Goal: Task Accomplishment & Management: Use online tool/utility

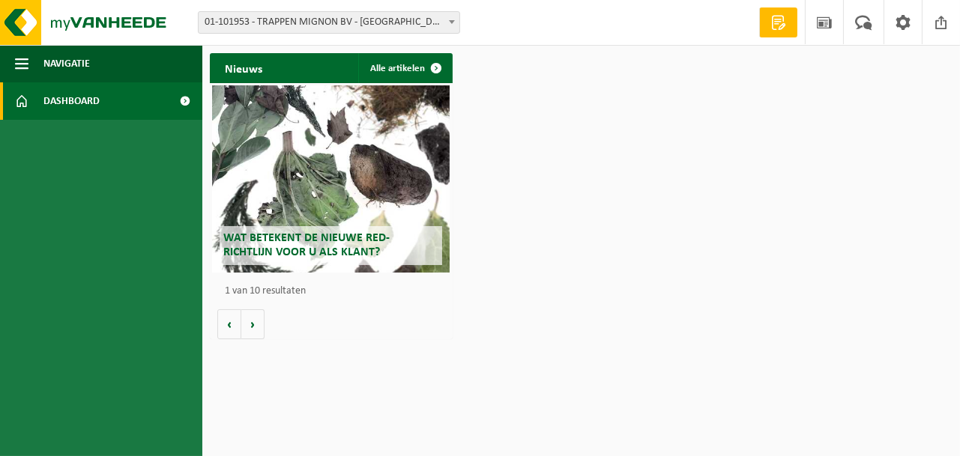
click at [453, 24] on span at bounding box center [451, 21] width 15 height 19
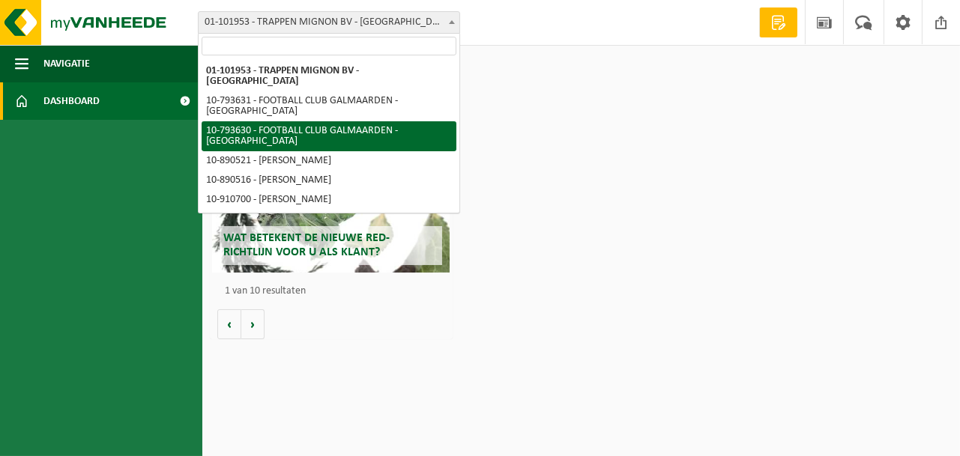
select select "34512"
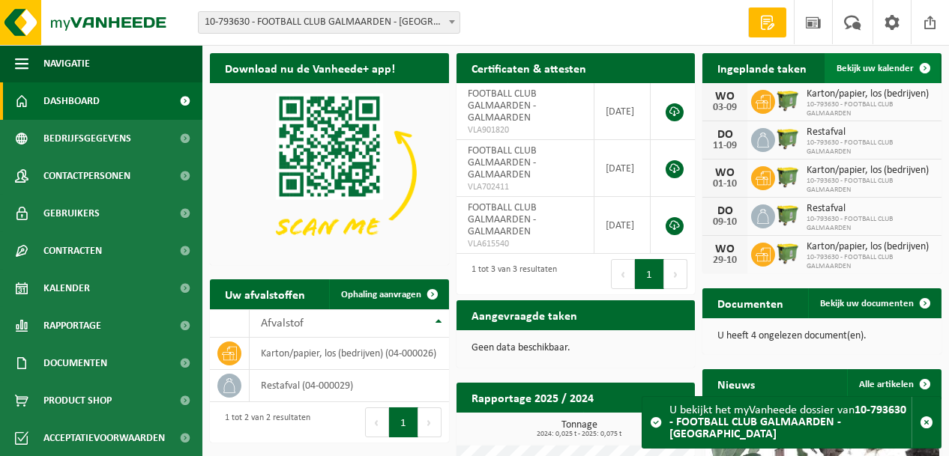
click at [876, 67] on span "Bekijk uw kalender" at bounding box center [874, 69] width 77 height 10
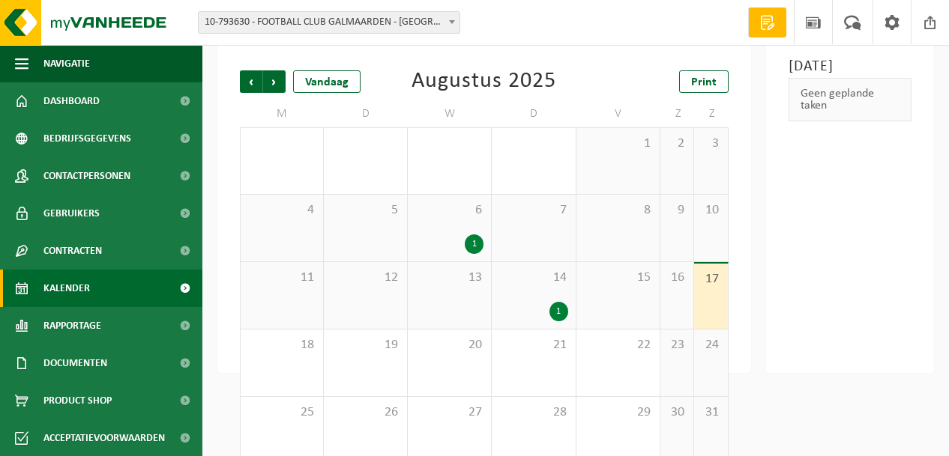
scroll to position [98, 0]
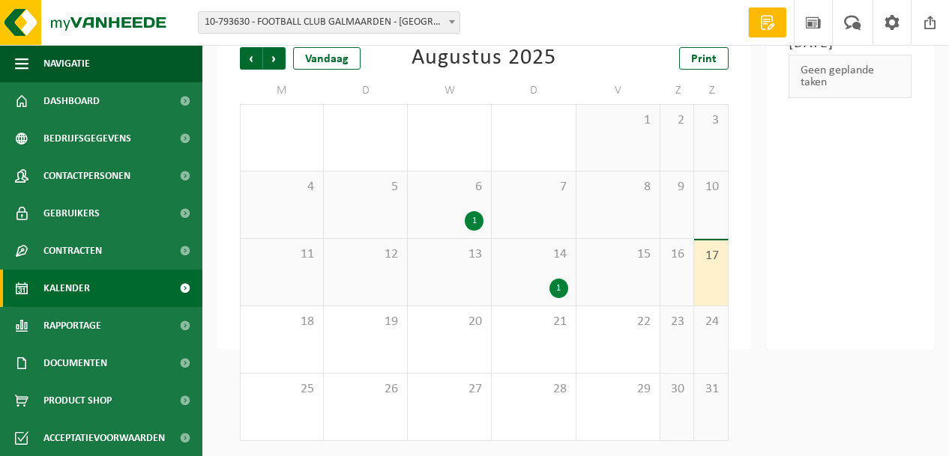
drag, startPoint x: 456, startPoint y: 338, endPoint x: 771, endPoint y: 311, distance: 315.9
click at [771, 311] on div "Zondag 17 augustus 2025 Geen geplande taken" at bounding box center [850, 183] width 168 height 333
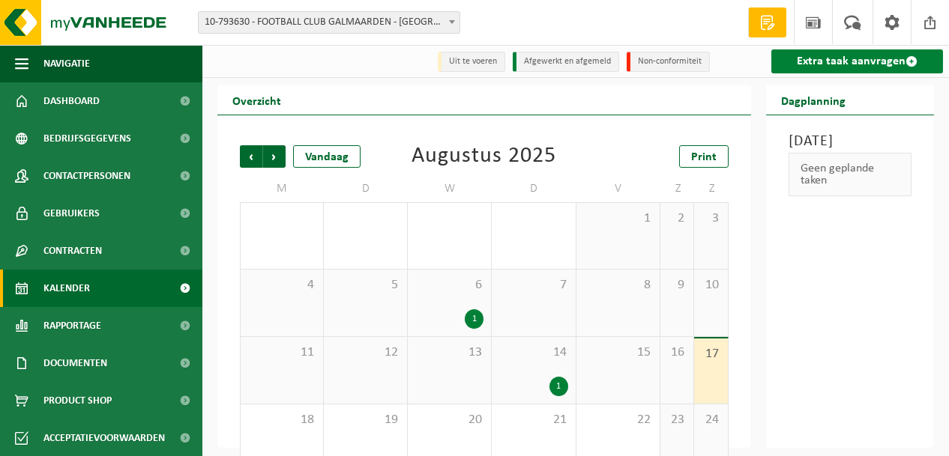
click at [830, 58] on link "Extra taak aanvragen" at bounding box center [857, 61] width 172 height 24
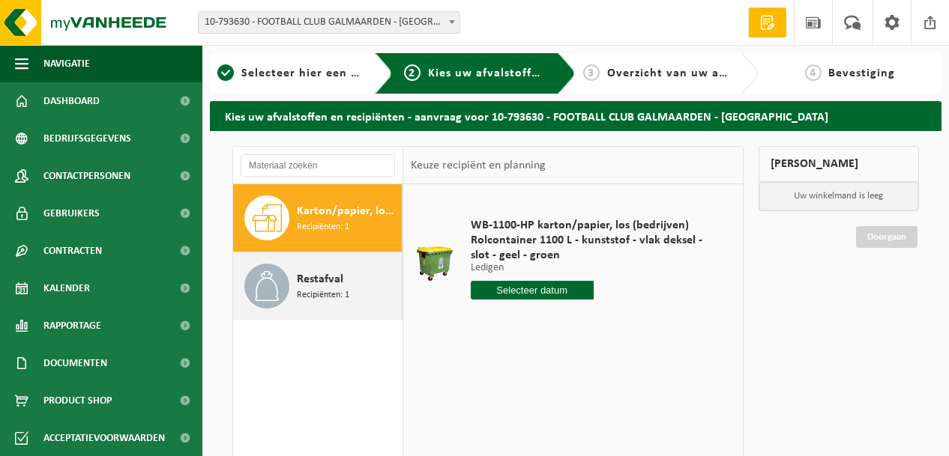
click at [311, 287] on span "Restafval" at bounding box center [320, 280] width 46 height 18
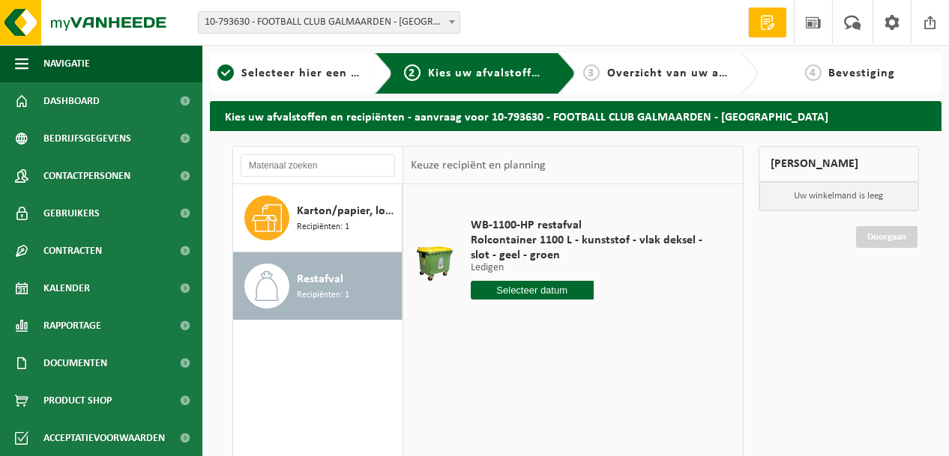
click at [530, 293] on input "text" at bounding box center [532, 290] width 123 height 19
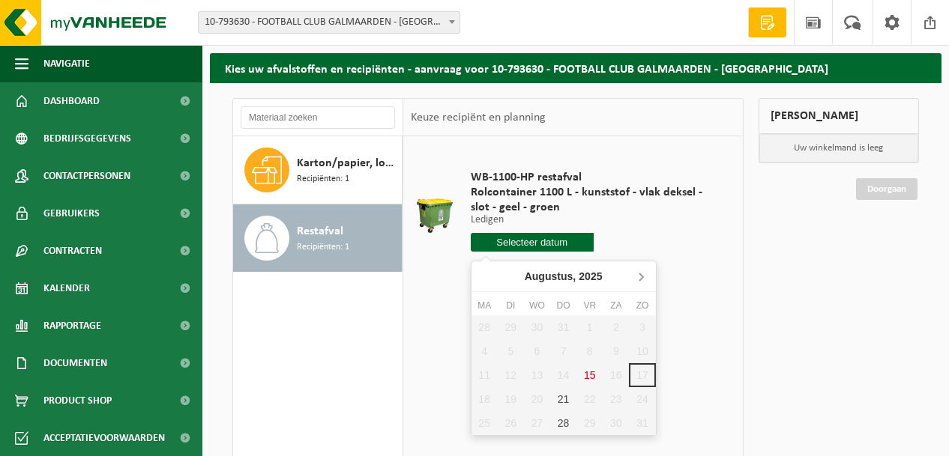
scroll to position [75, 0]
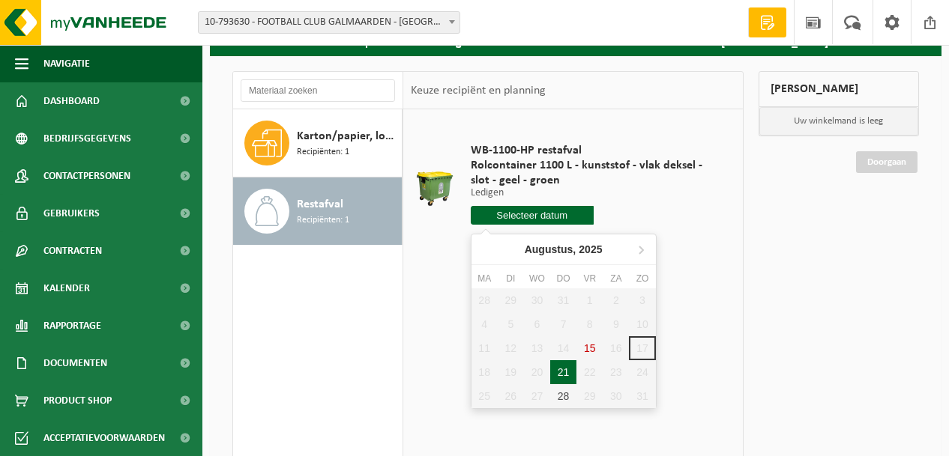
click at [569, 368] on div "21" at bounding box center [563, 372] width 26 height 24
type input "Van 2025-08-21"
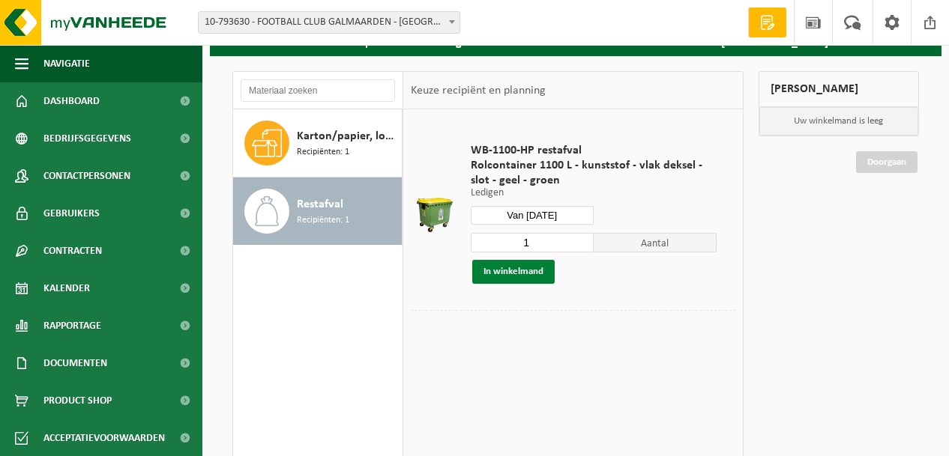
click at [525, 263] on button "In winkelmand" at bounding box center [513, 272] width 82 height 24
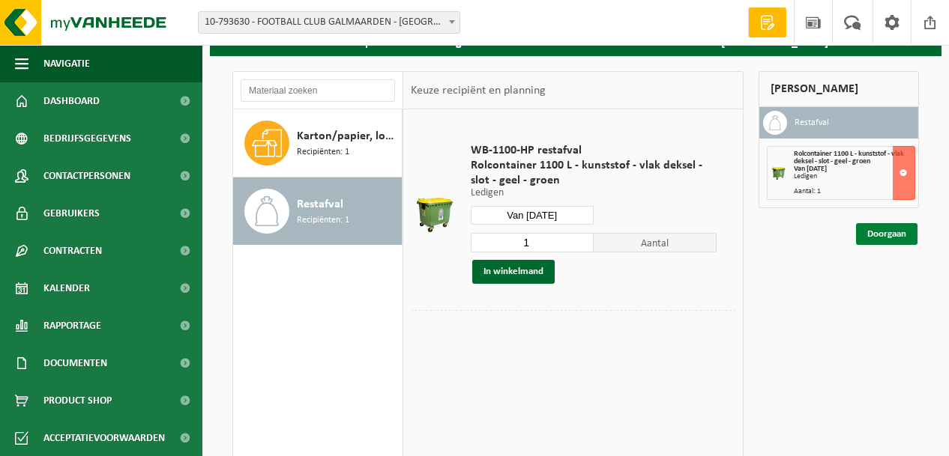
click at [881, 229] on link "Doorgaan" at bounding box center [886, 234] width 61 height 22
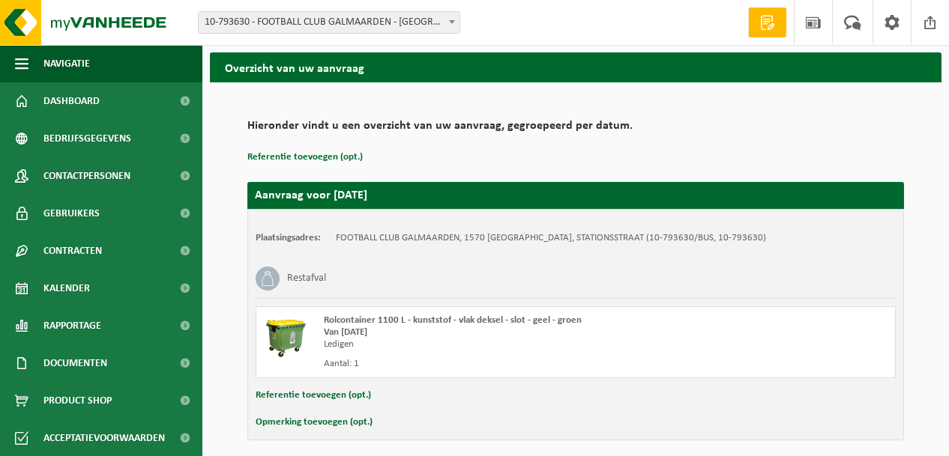
scroll to position [107, 0]
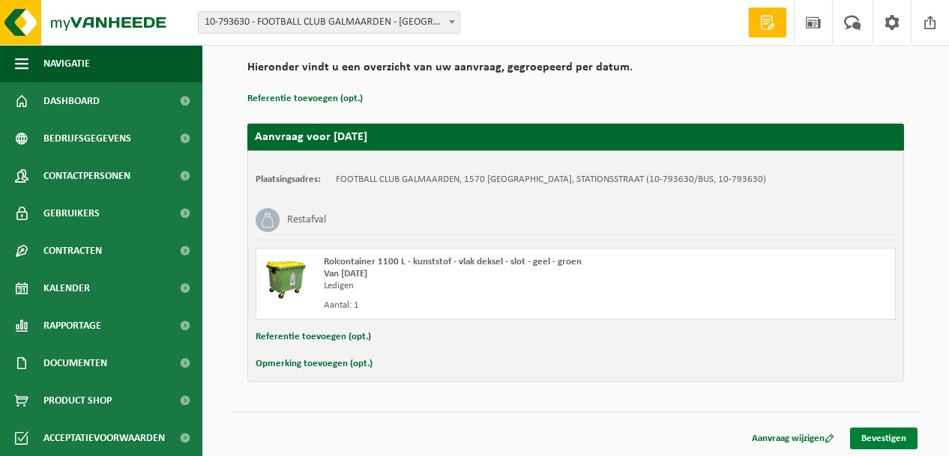
click at [878, 429] on link "Bevestigen" at bounding box center [883, 439] width 67 height 22
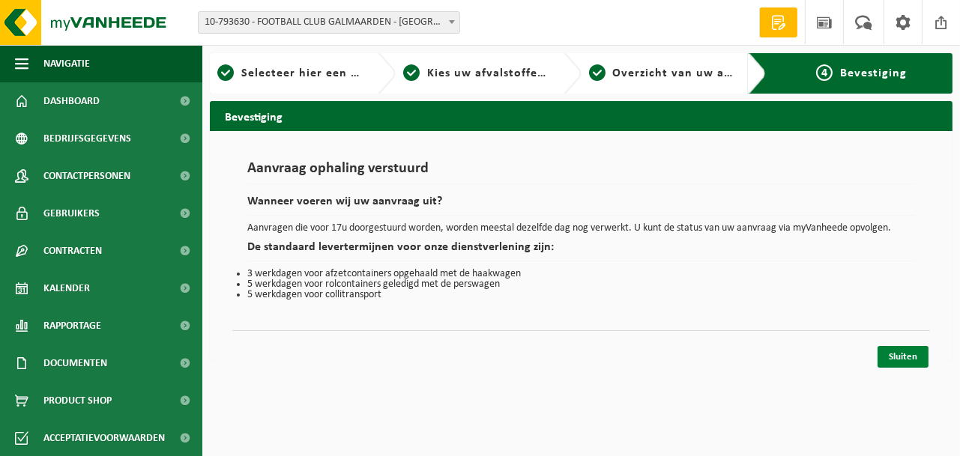
click at [909, 354] on link "Sluiten" at bounding box center [903, 357] width 51 height 22
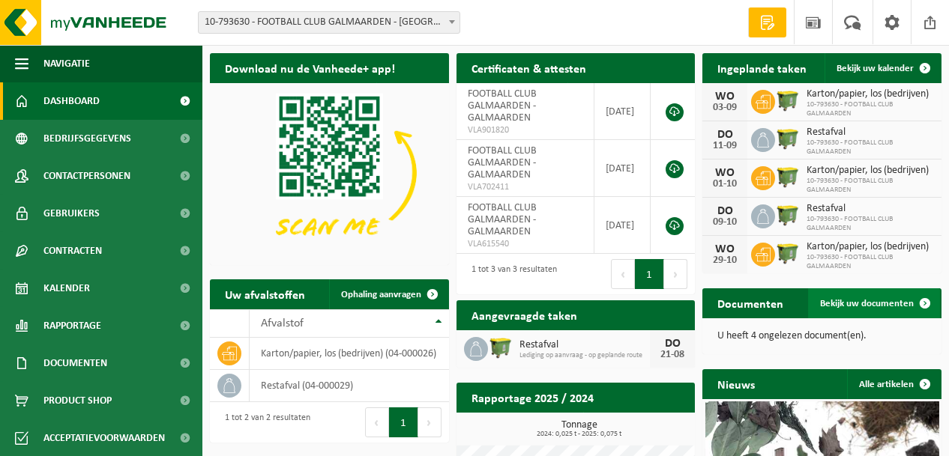
click at [927, 300] on span at bounding box center [925, 304] width 30 height 30
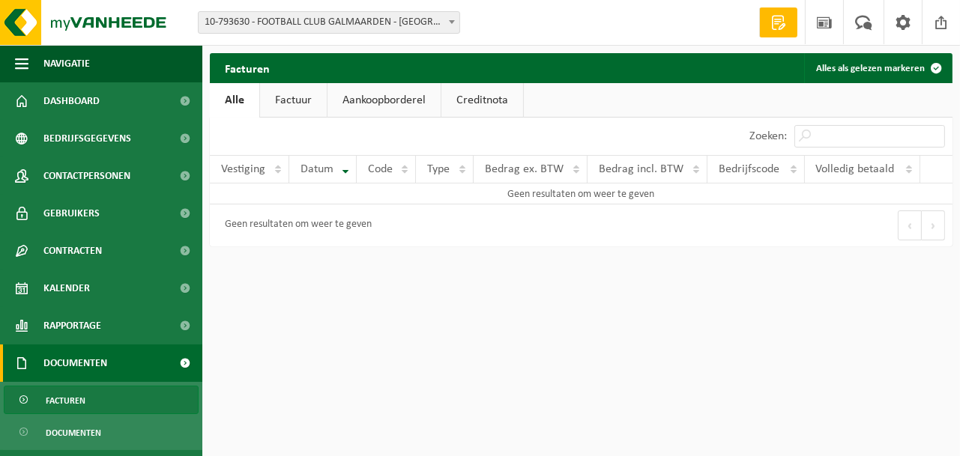
click at [287, 104] on link "Factuur" at bounding box center [293, 100] width 67 height 34
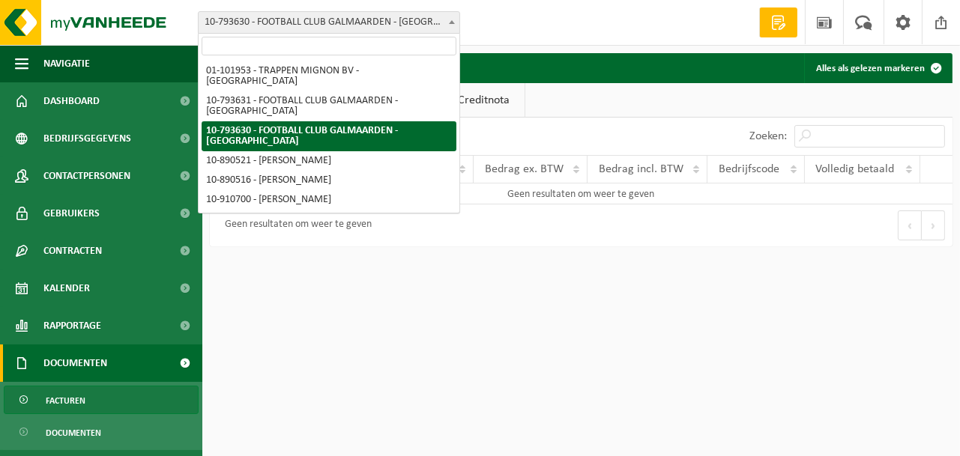
drag, startPoint x: 454, startPoint y: 22, endPoint x: 442, endPoint y: 24, distance: 12.2
click at [454, 22] on b at bounding box center [452, 22] width 6 height 4
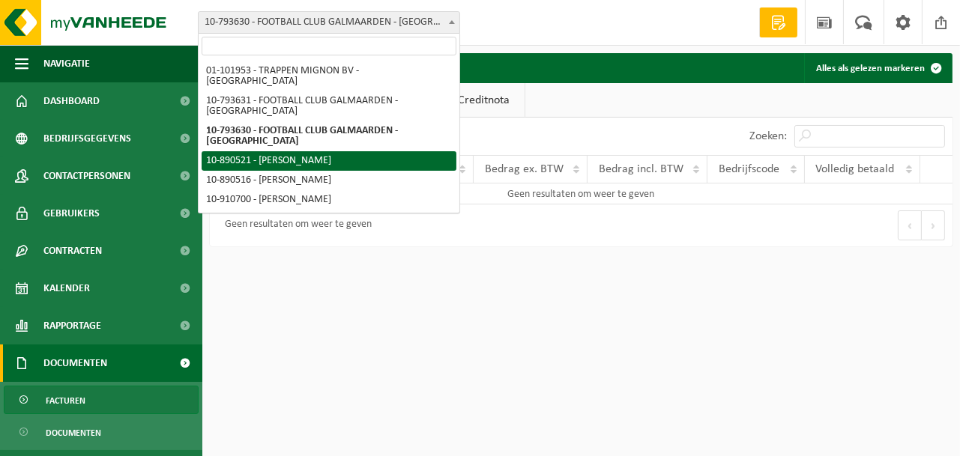
select select "114434"
